Goal: Information Seeking & Learning: Learn about a topic

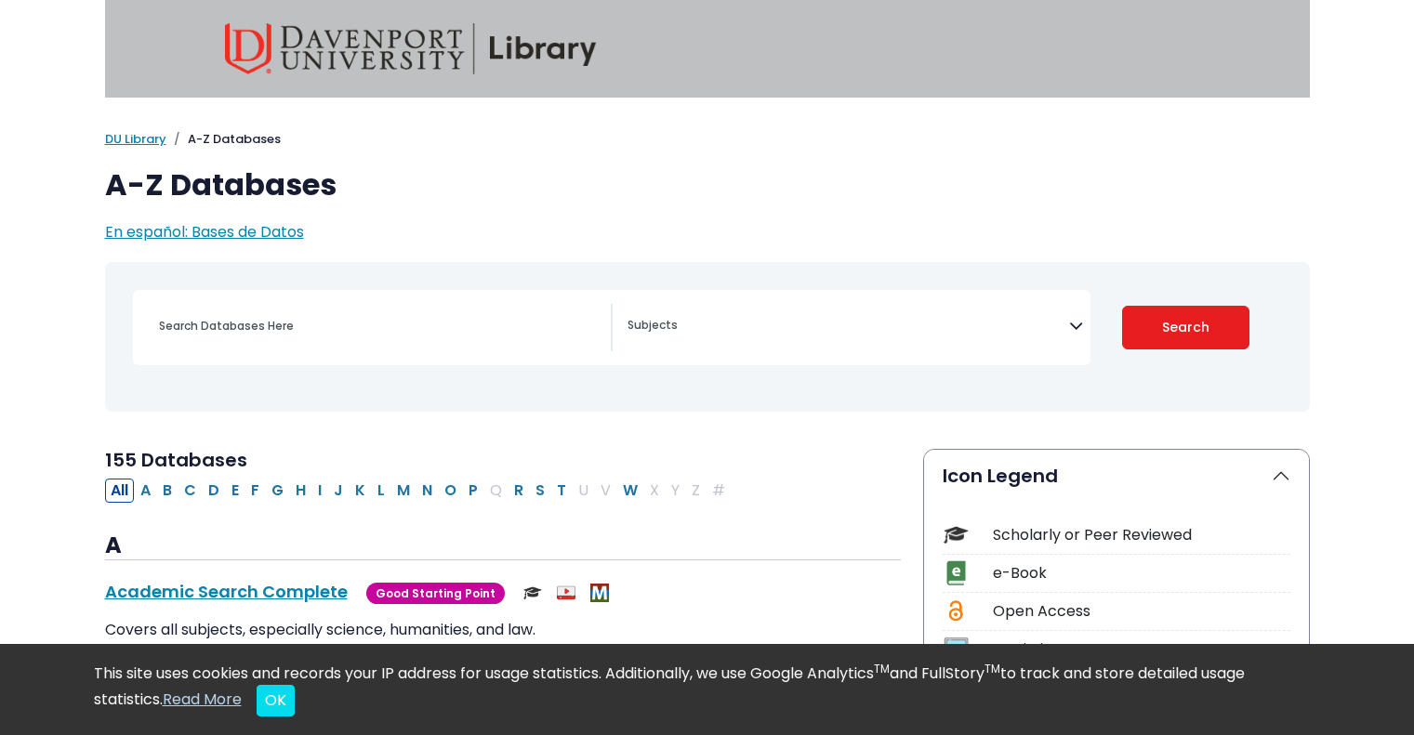
select select "Database Subject Filter"
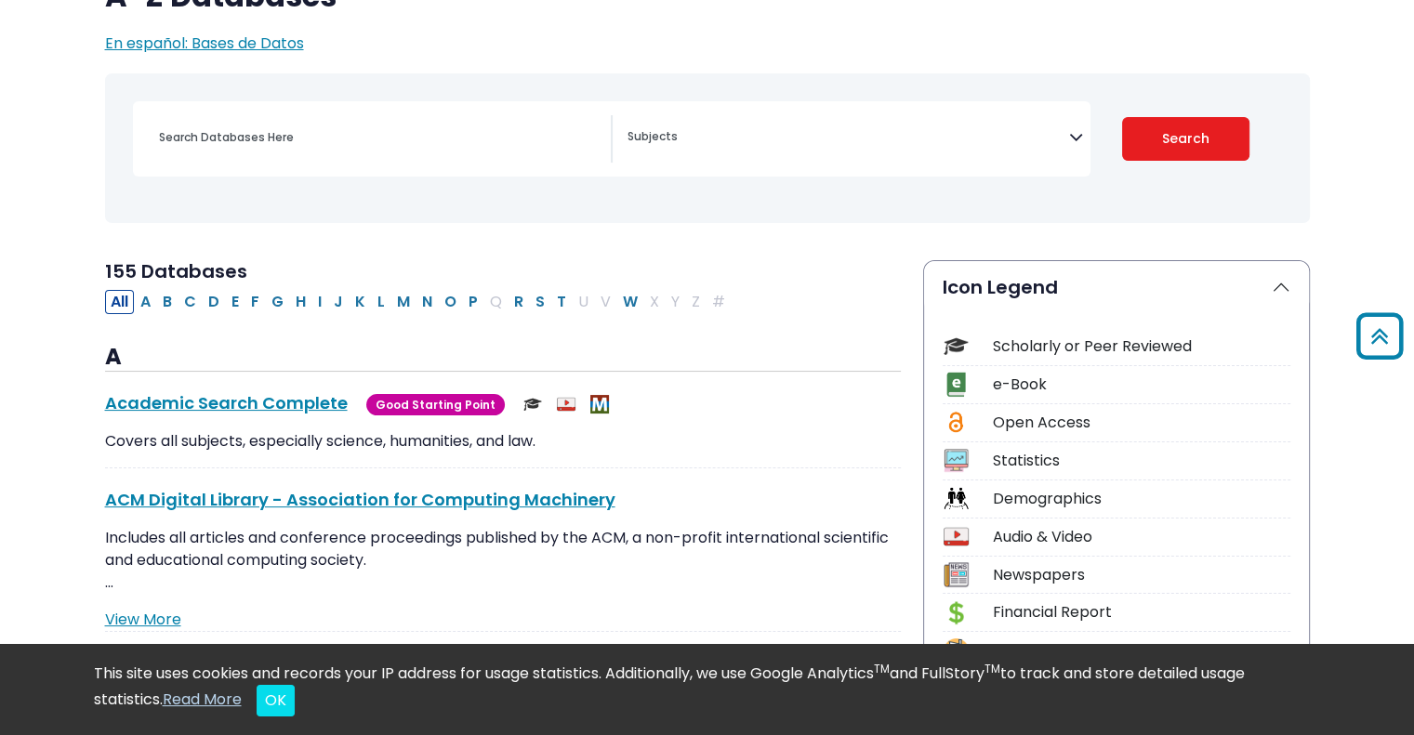
scroll to position [186, 0]
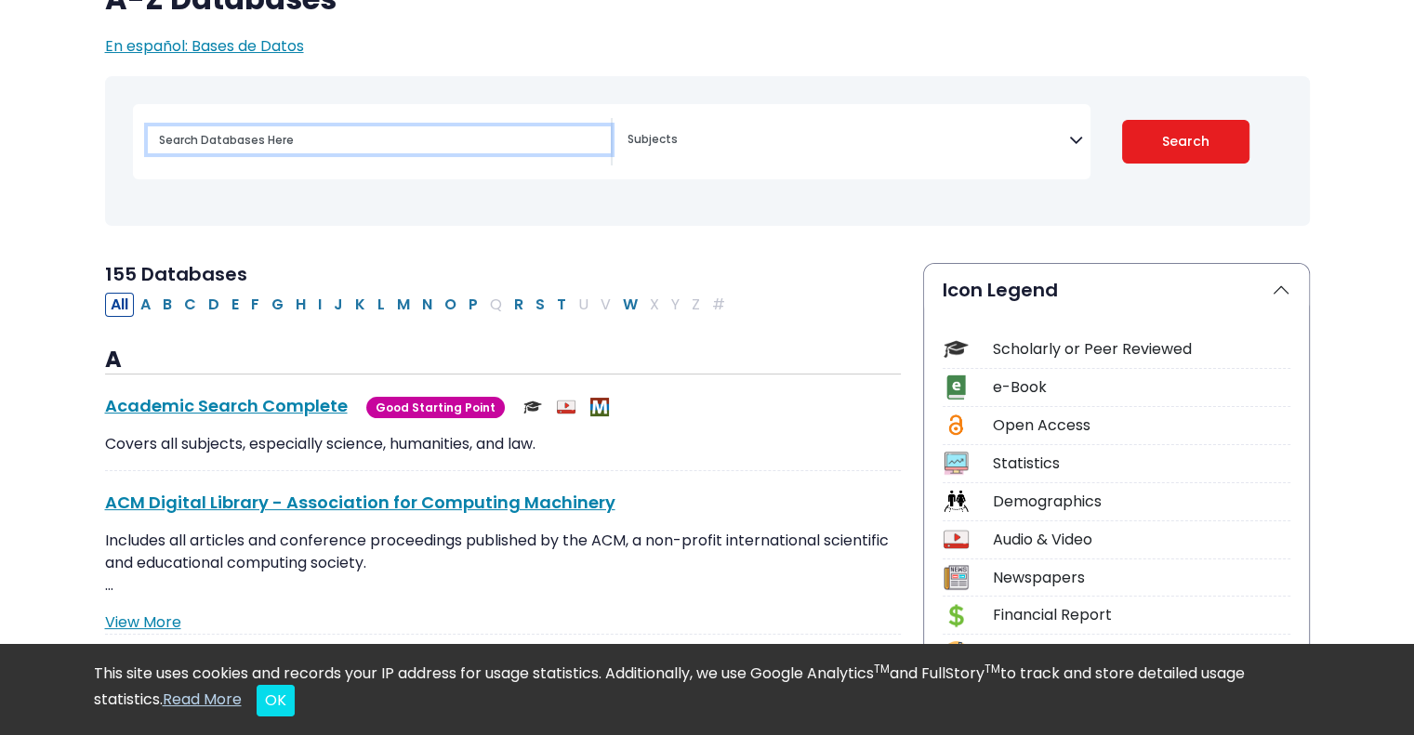
click at [309, 144] on input "Search database by title or keyword" at bounding box center [379, 139] width 463 height 27
type input "Smoking epidemic"
click at [1122, 120] on button "Search" at bounding box center [1185, 142] width 127 height 44
select select "Database Subject Filter"
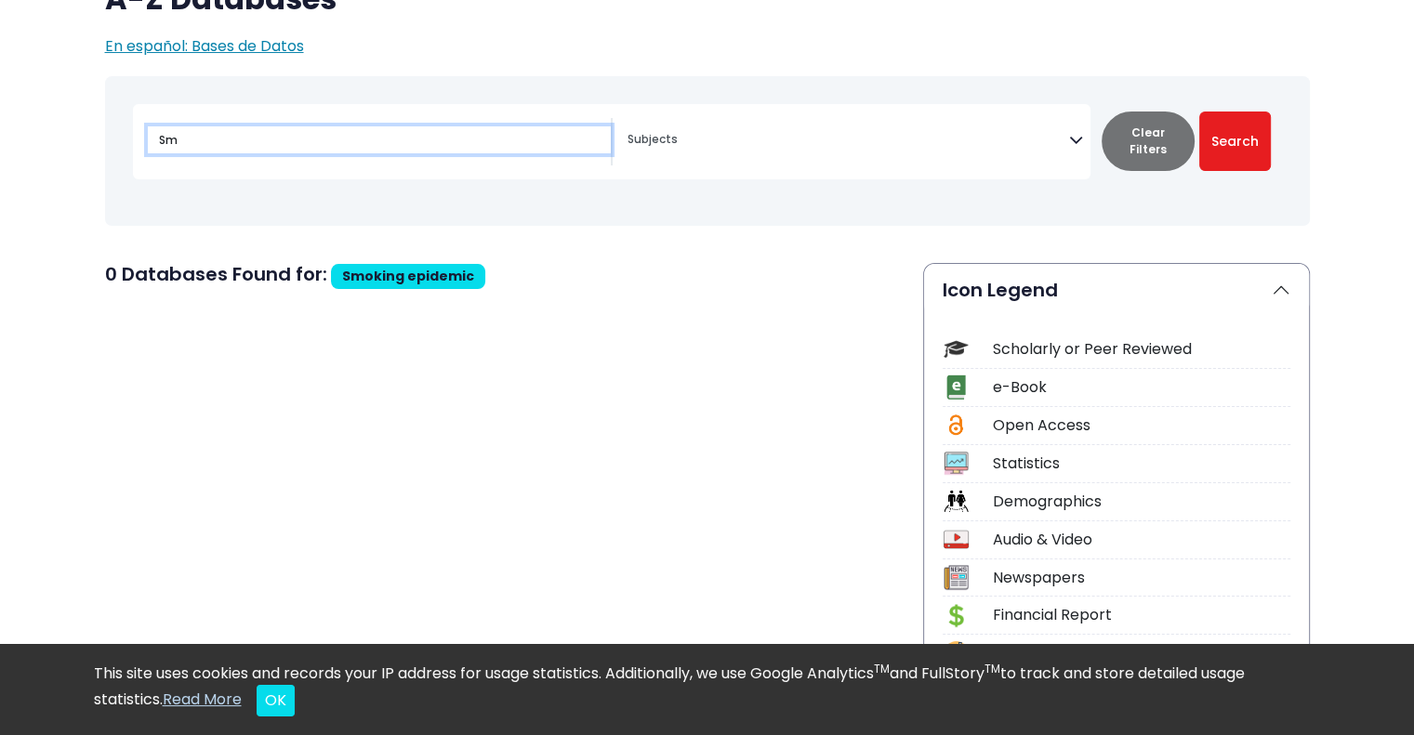
type input "S"
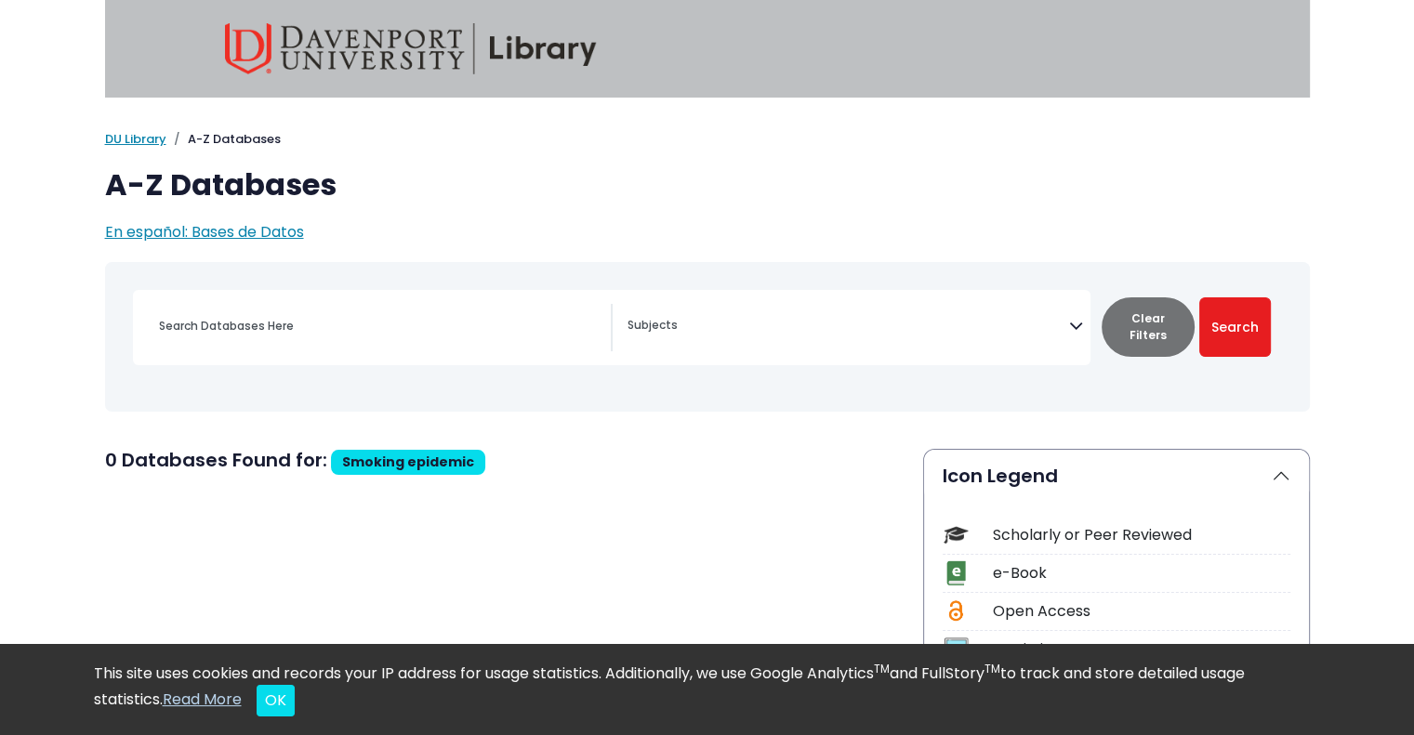
click at [415, 310] on div "Search filters" at bounding box center [379, 326] width 463 height 45
click at [370, 348] on div "Search filters" at bounding box center [379, 326] width 463 height 45
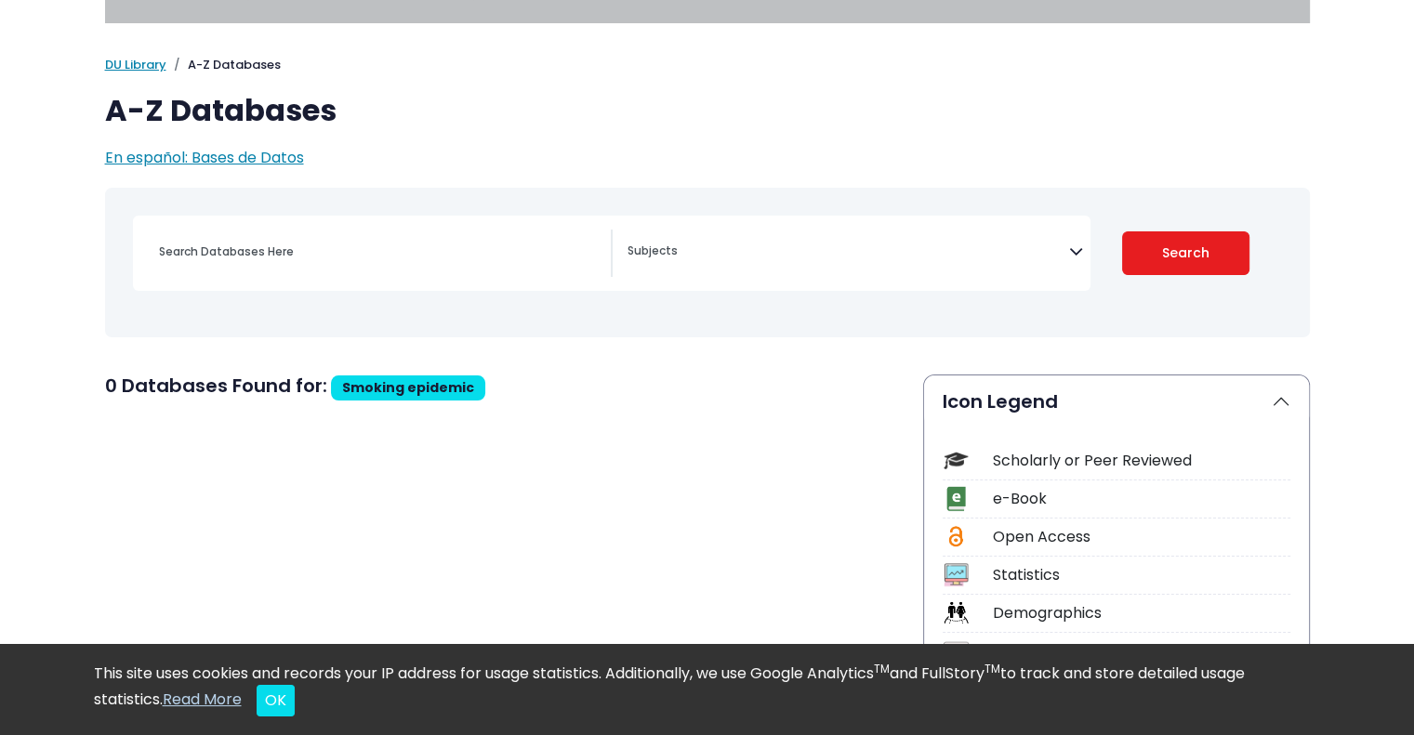
select select "Database Subject Filter"
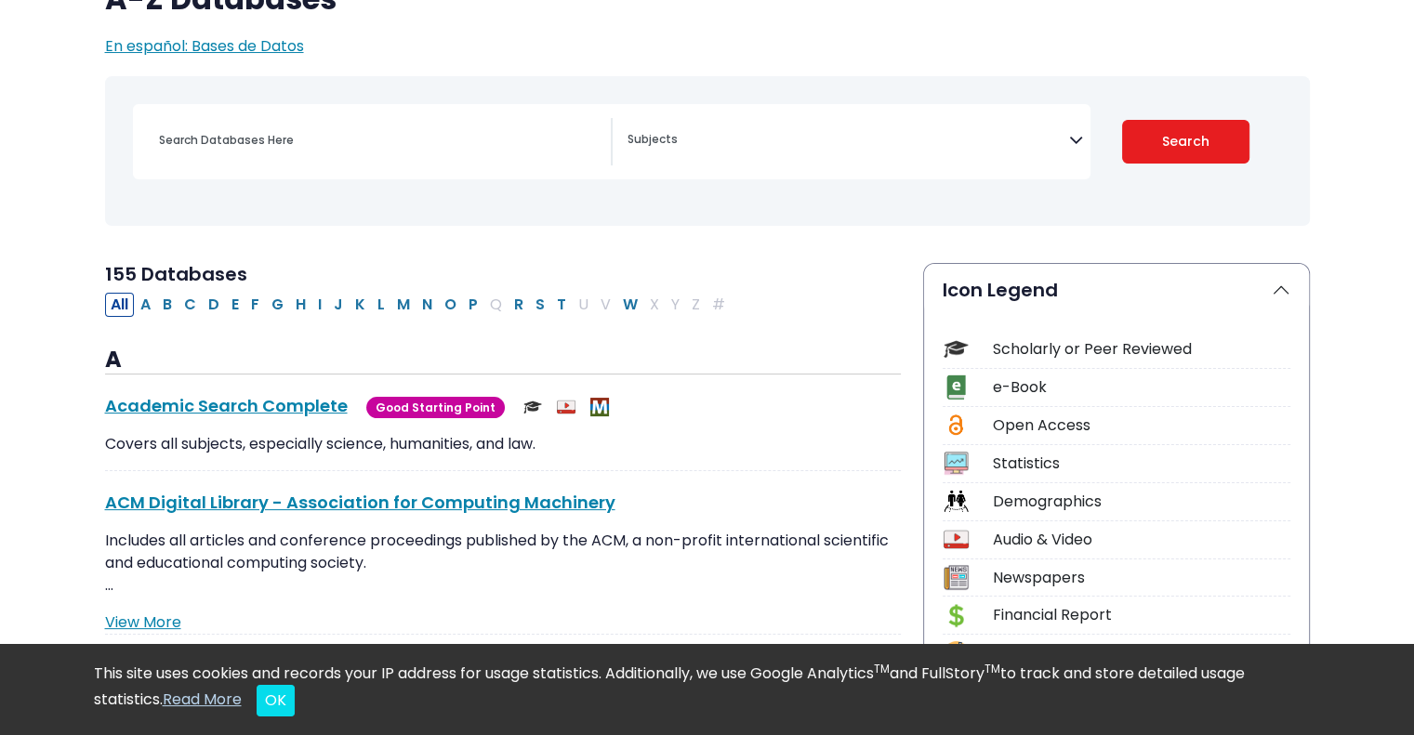
click at [275, 208] on div "[MEDICAL_DATA] Guide" at bounding box center [707, 151] width 1182 height 135
click at [283, 162] on div "Search filters" at bounding box center [379, 140] width 463 height 45
click at [289, 147] on input "Search database by title or keyword" at bounding box center [379, 139] width 463 height 27
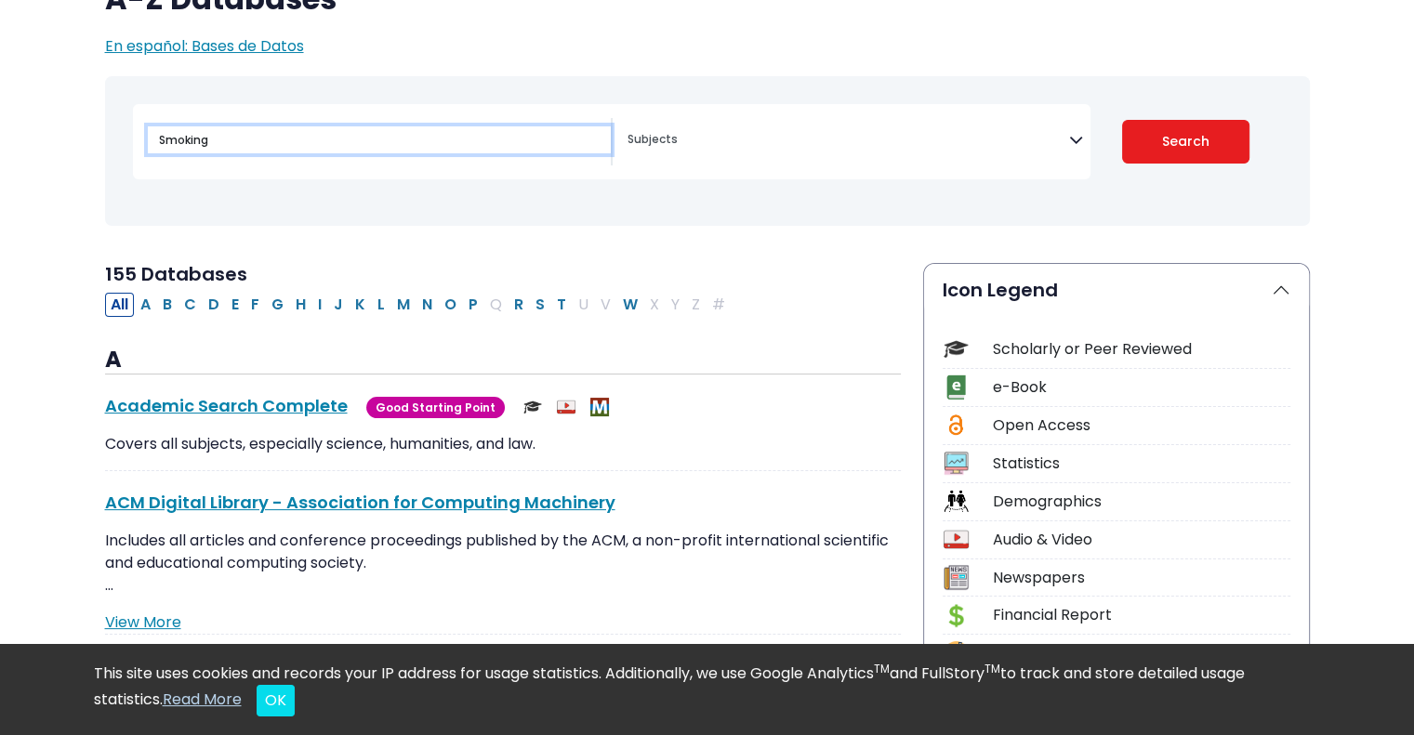
type input "Smoking"
click at [1122, 120] on button "Search" at bounding box center [1185, 142] width 127 height 44
select select "Database Subject Filter"
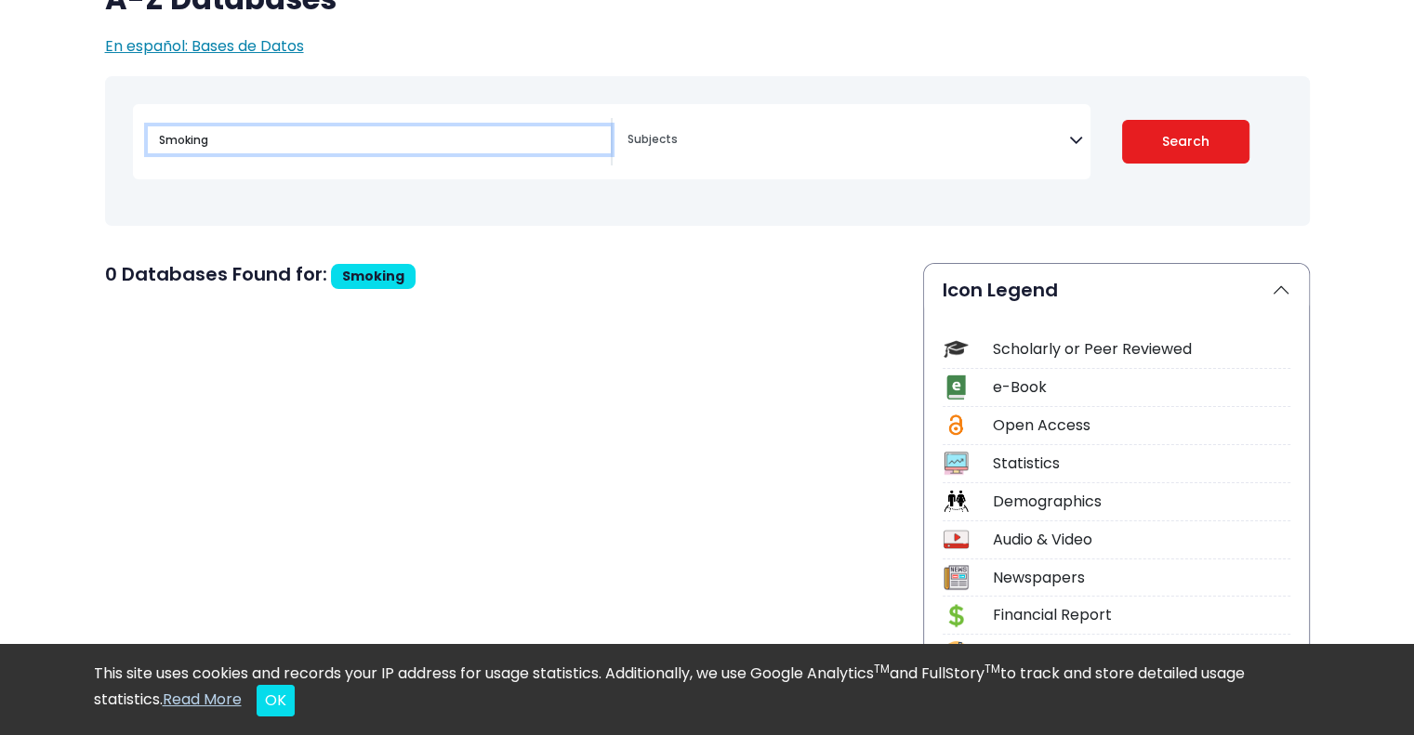
select select "Database Subject Filter"
